Goal: Find specific page/section: Locate a particular part of the current website

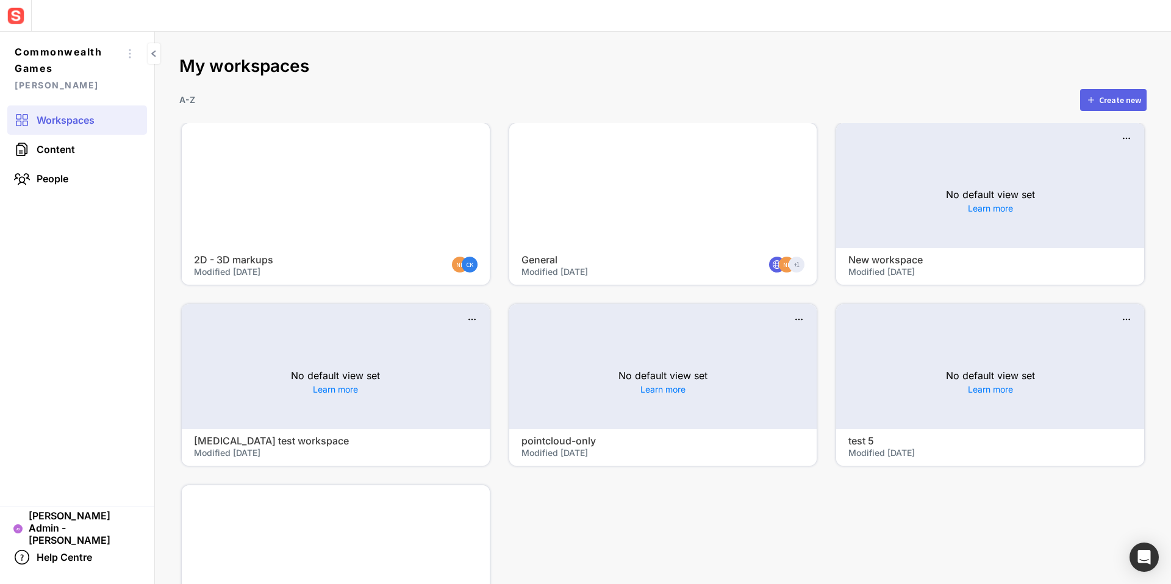
click at [287, 199] on div at bounding box center [336, 185] width 308 height 125
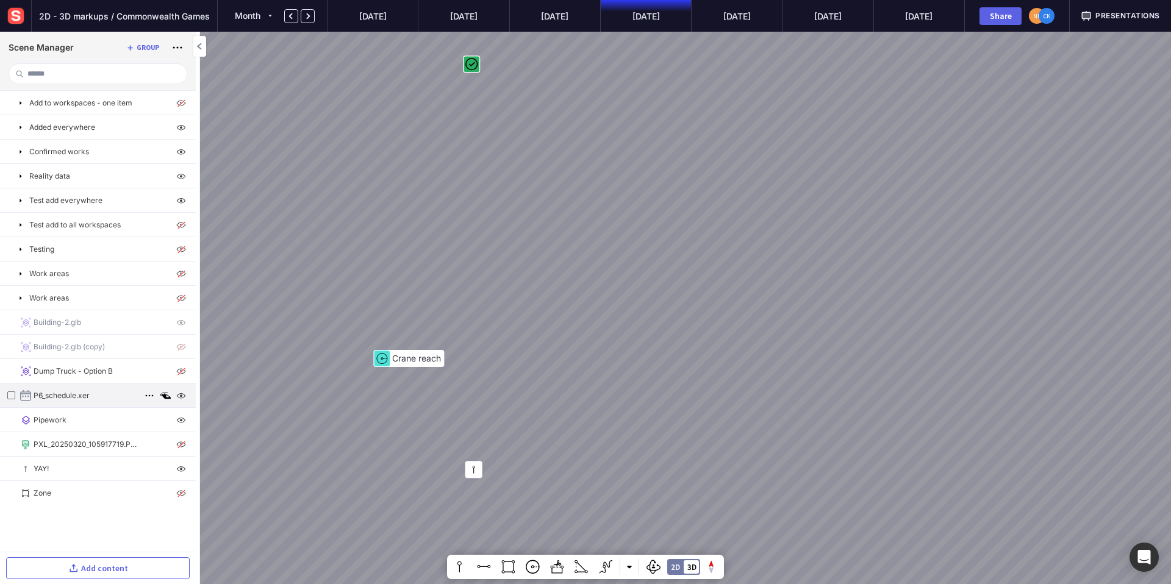
click at [76, 399] on p "P6_schedule.xer" at bounding box center [62, 395] width 56 height 11
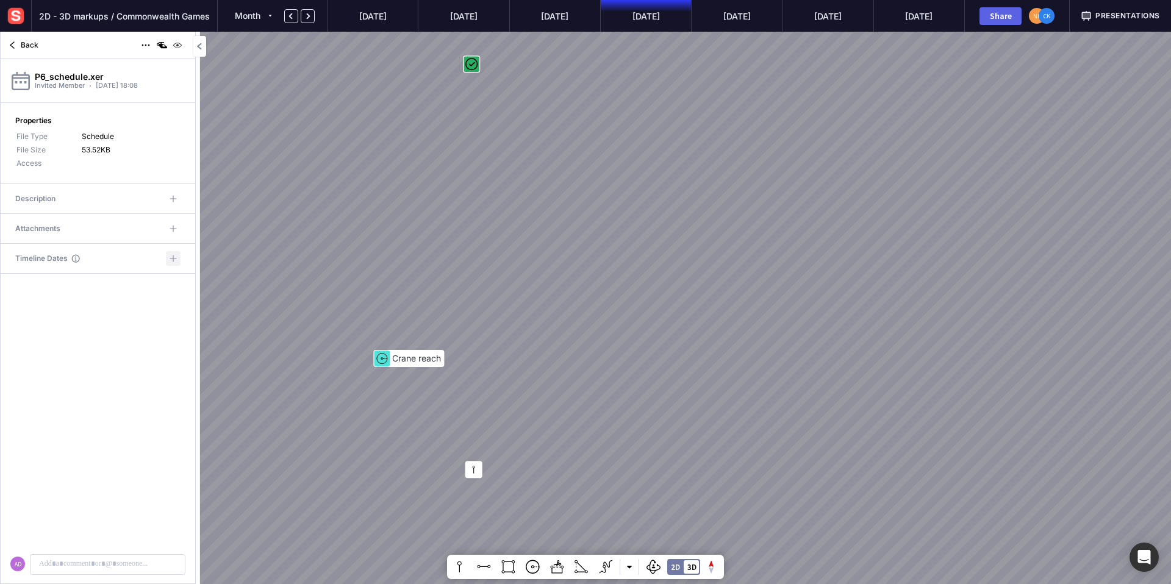
click at [174, 256] on mapp-icon at bounding box center [173, 259] width 12 height 12
click at [101, 453] on mapp-content-details-comments "AD" at bounding box center [98, 451] width 195 height 266
